Goal: Task Accomplishment & Management: Complete application form

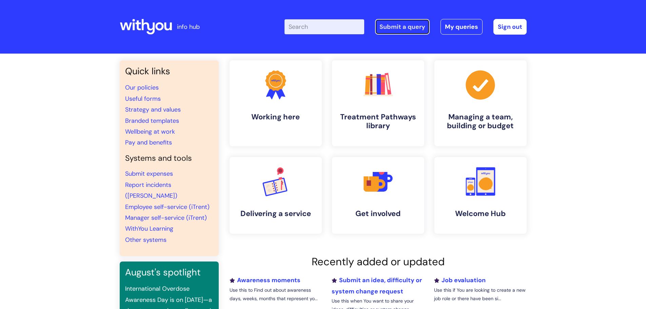
click at [423, 24] on link "Submit a query" at bounding box center [402, 27] width 55 height 16
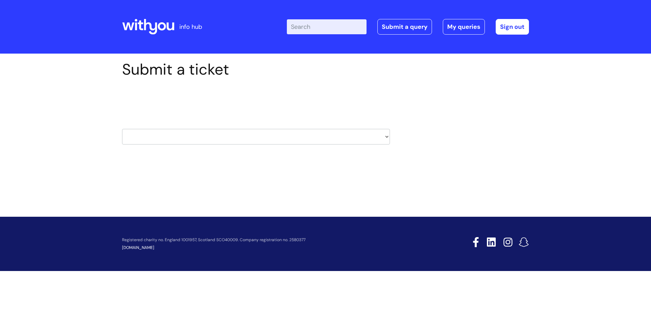
click at [223, 132] on select "HR / People IT and Support Clinical Drug Alerts Finance Accounts Data Support T…" at bounding box center [256, 137] width 268 height 16
select select "it_and_support"
click at [122, 129] on select "HR / People IT and Support Clinical Drug Alerts Finance Accounts Data Support T…" at bounding box center [256, 137] width 268 height 16
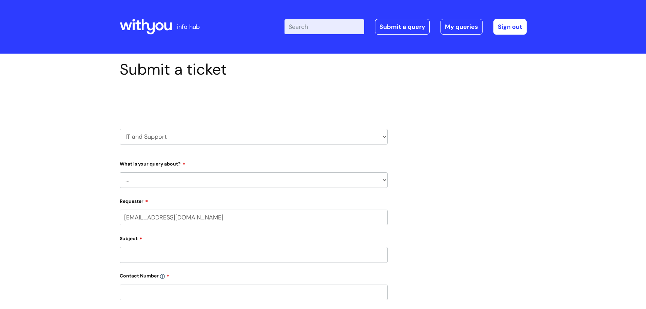
select select "80004286581"
click at [170, 179] on select "... Mobile Phone Reset & MFA Accounts, Starters and Leavers IT Hardware issue I…" at bounding box center [254, 180] width 268 height 16
select select "Accounts, Starters and Leavers"
click at [120, 172] on select "... Mobile Phone Reset & MFA Accounts, Starters and Leavers IT Hardware issue I…" at bounding box center [254, 180] width 268 height 16
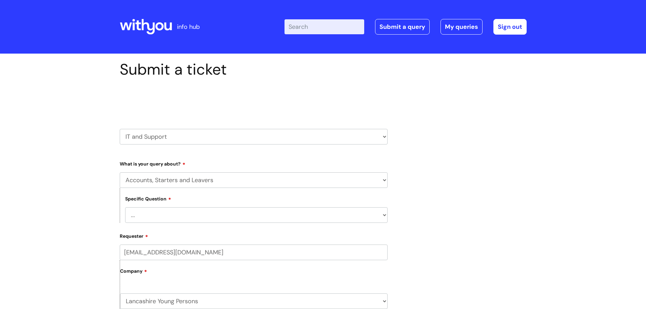
click at [139, 212] on select "... I have a new starter I have a leaver I need to make a change to an account …" at bounding box center [256, 215] width 262 height 16
select select "I need to make a change to an account"
click at [125, 207] on select "... I have a new starter I have a leaver I need to make a change to an account …" at bounding box center [256, 215] width 262 height 16
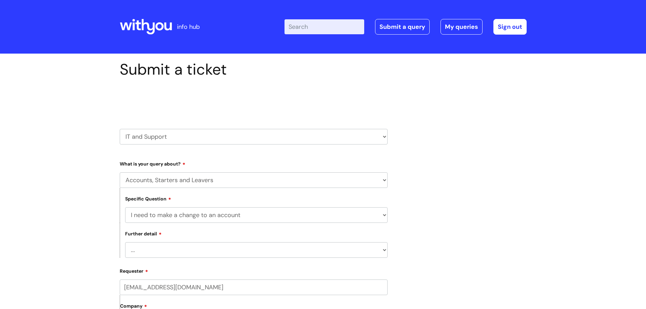
click at [143, 249] on select "... I need to amend the name, details or access of an account I need to reinsta…" at bounding box center [256, 250] width 262 height 16
select select "I need to reinstate an account"
click at [125, 242] on select "... I need to amend the name, details or access of an account I need to reinsta…" at bounding box center [256, 250] width 262 height 16
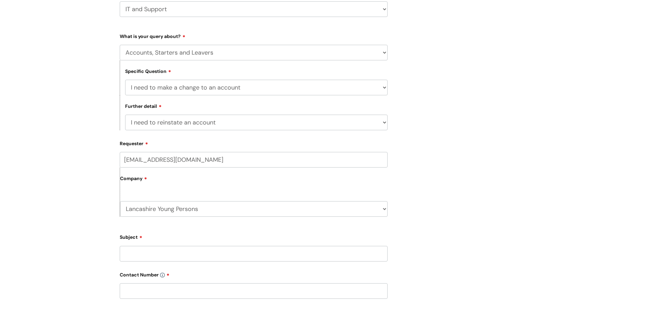
scroll to position [203, 0]
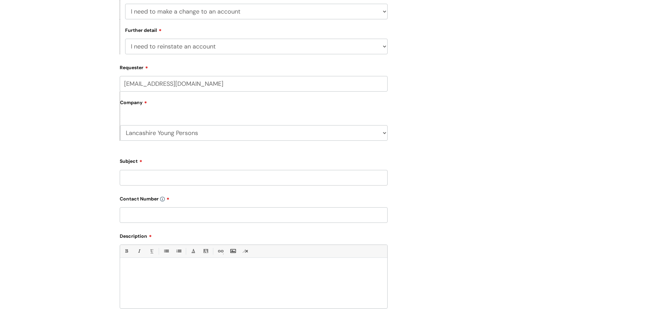
click at [162, 174] on input "Subject" at bounding box center [254, 178] width 268 height 16
type input "John Settle Access"
click at [159, 214] on input "text" at bounding box center [254, 215] width 268 height 16
paste input "07811067469"
type input "07811067469"
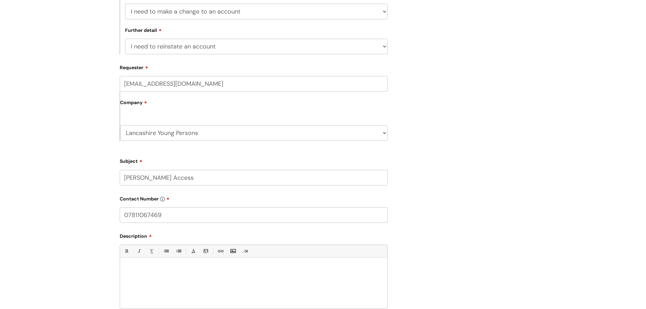
click at [176, 279] on div at bounding box center [253, 284] width 267 height 47
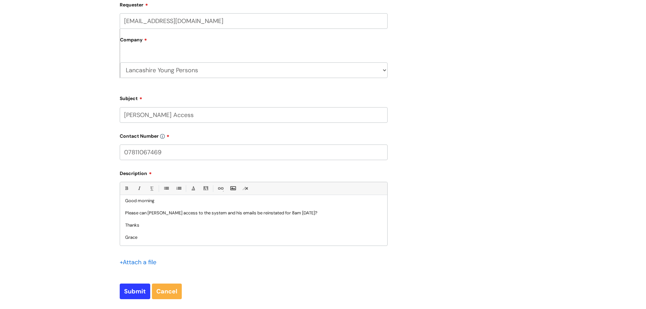
scroll to position [271, 0]
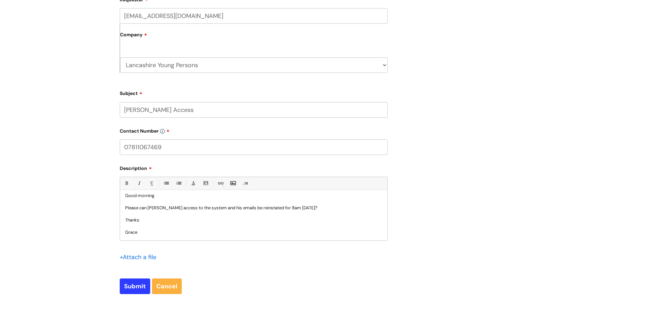
click at [308, 207] on p "Please can John Settle's access to the system and his emails be reinstated for …" at bounding box center [253, 208] width 257 height 6
click at [126, 287] on input "Submit" at bounding box center [135, 286] width 31 height 16
type input "Please Wait..."
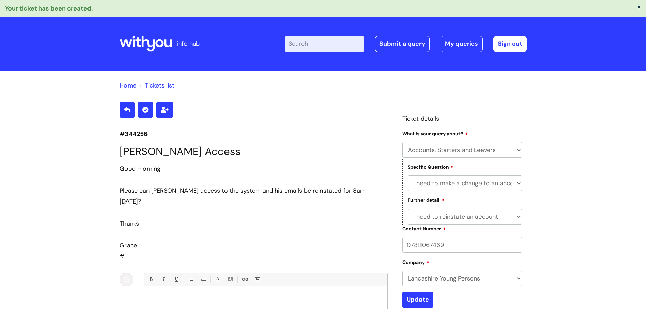
select select "Accounts, Starters and Leavers"
select select "I need to make a change to an account"
select select "I need to reinstate an account"
